Goal: Task Accomplishment & Management: Use online tool/utility

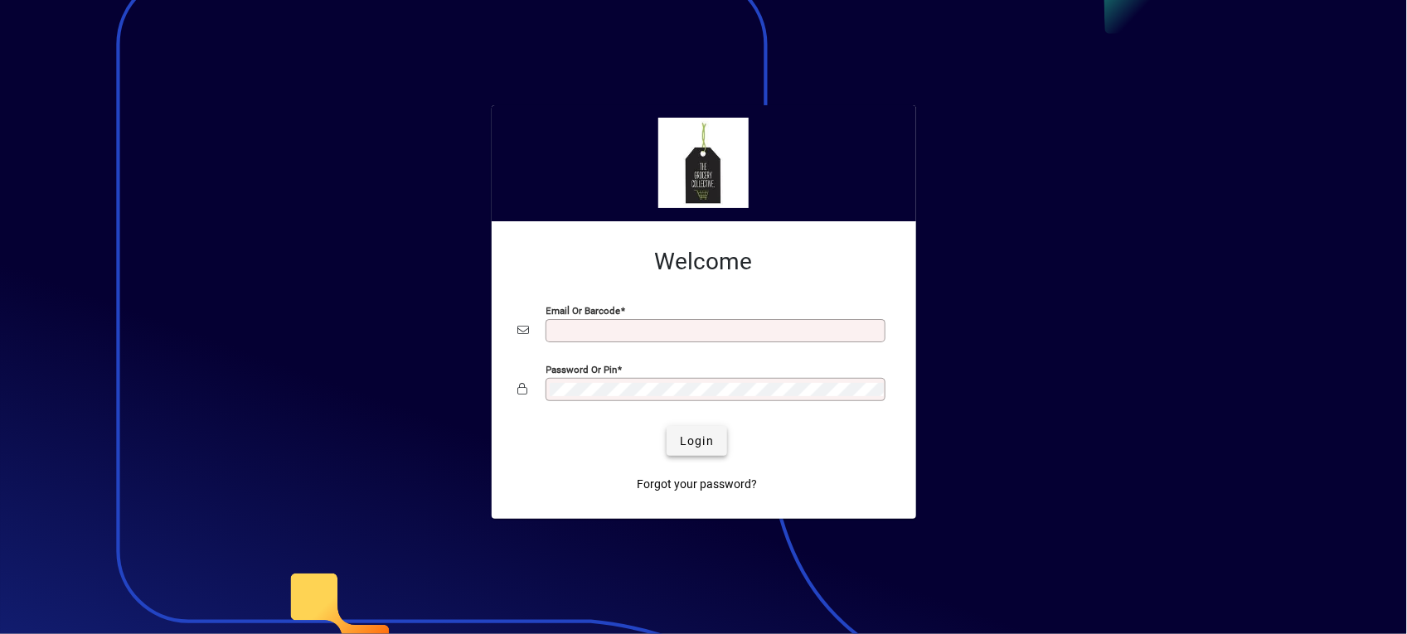
type input "**********"
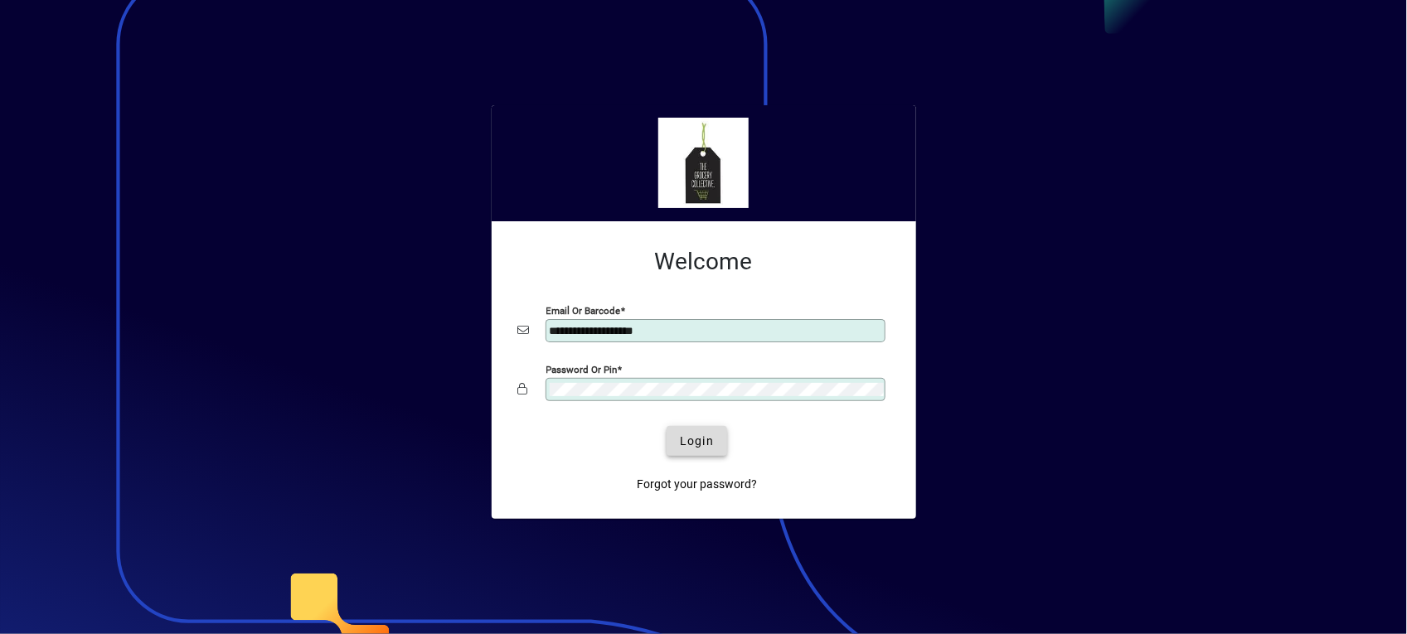
click at [677, 448] on span "submit" at bounding box center [696, 441] width 61 height 40
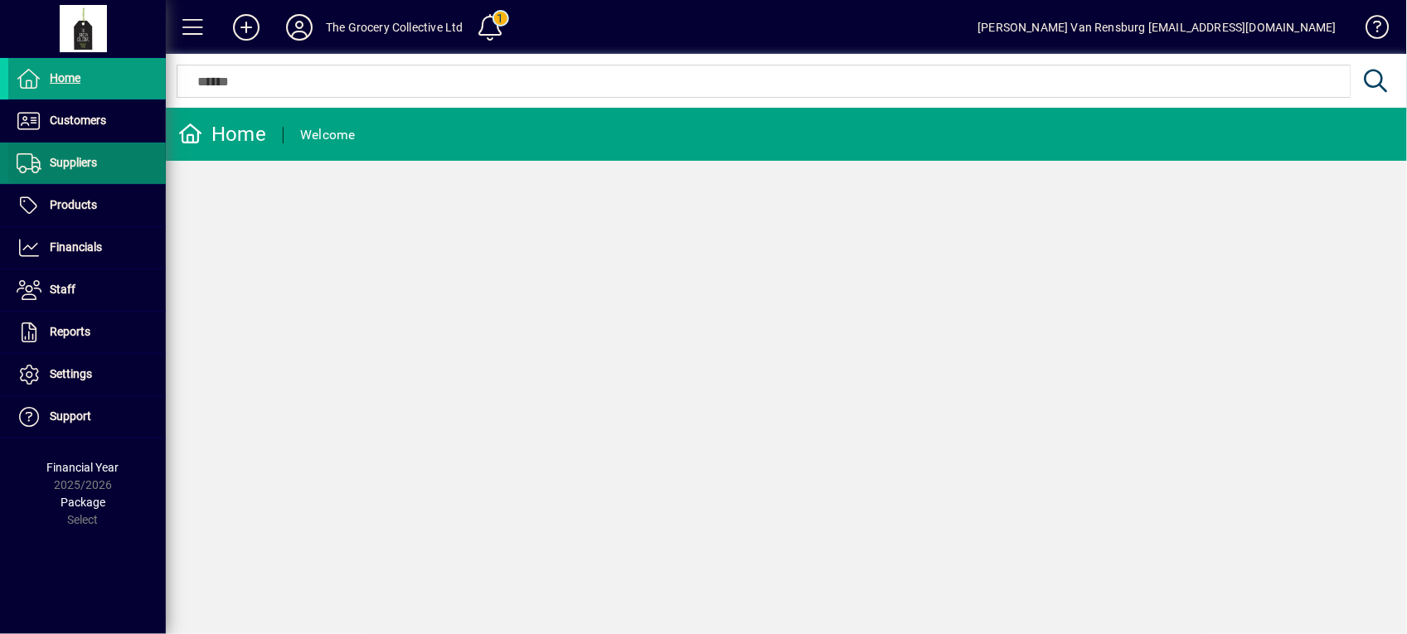
click at [85, 177] on span at bounding box center [86, 163] width 157 height 40
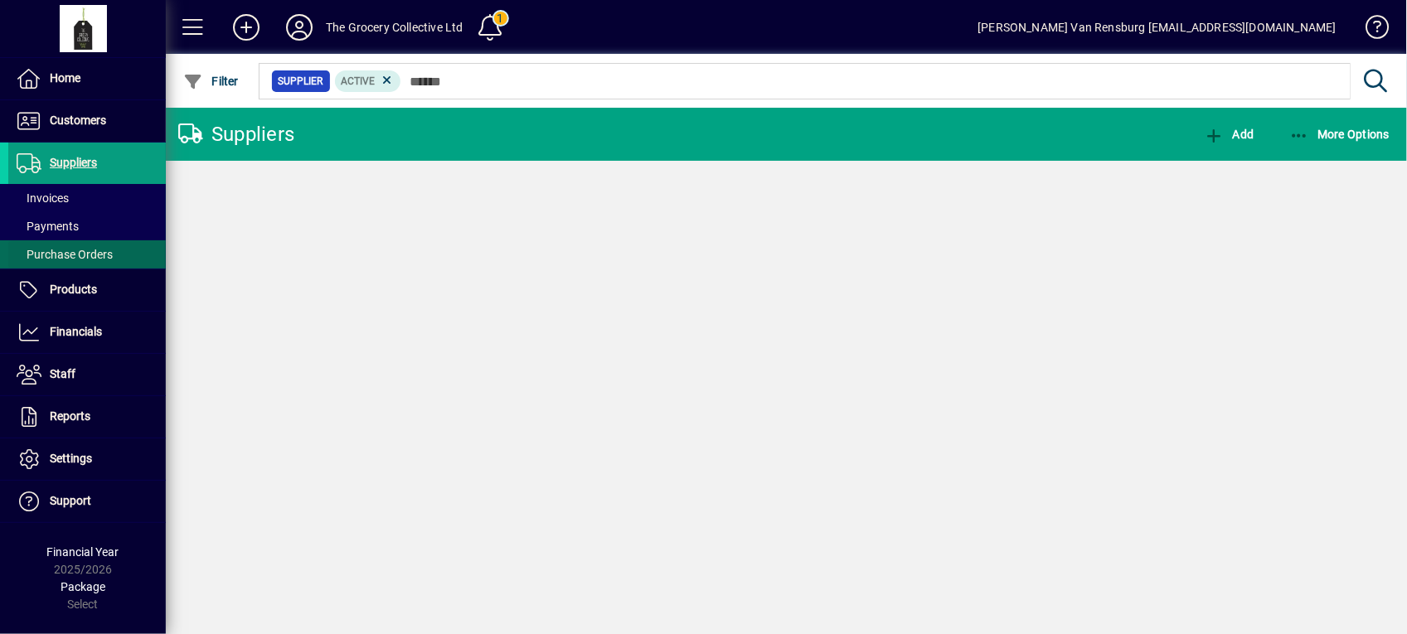
click at [81, 253] on span "Purchase Orders" at bounding box center [65, 254] width 96 height 13
